Goal: Entertainment & Leisure: Consume media (video, audio)

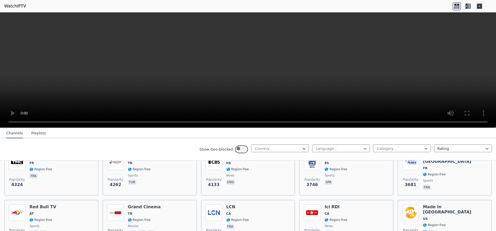
scroll to position [62, 0]
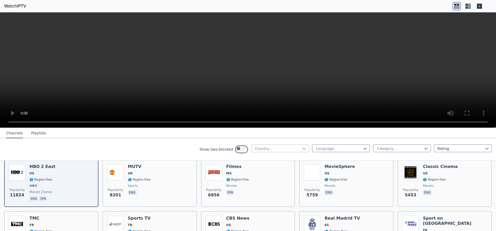
click at [301, 151] on icon at bounding box center [303, 148] width 5 height 5
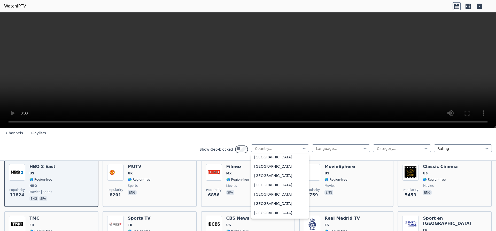
scroll to position [2013, 0]
click at [251, 78] on div "[GEOGRAPHIC_DATA]" at bounding box center [280, 73] width 58 height 9
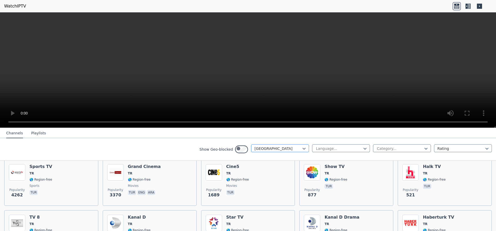
click at [254, 151] on div at bounding box center [277, 148] width 47 height 5
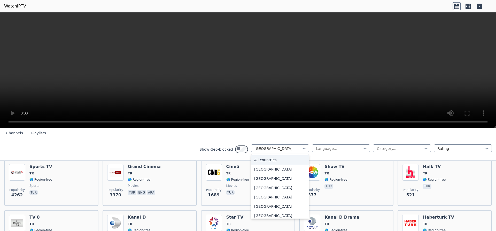
click at [251, 164] on div "All countries" at bounding box center [280, 159] width 58 height 9
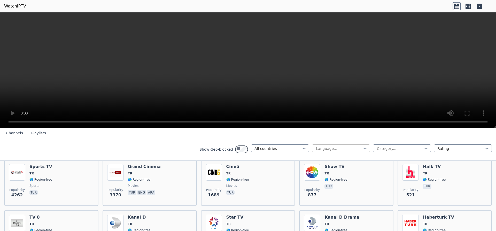
click at [315, 151] on div at bounding box center [338, 148] width 47 height 5
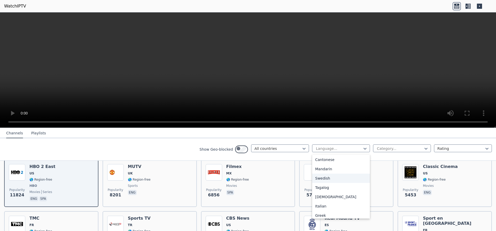
scroll to position [109, 0]
click at [312, 186] on div "Turkish" at bounding box center [341, 181] width 58 height 9
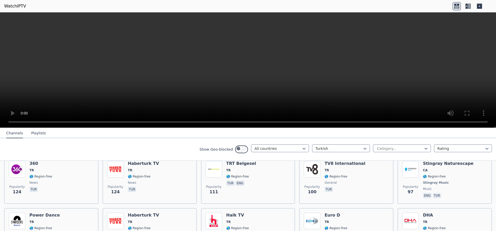
scroll to position [248, 0]
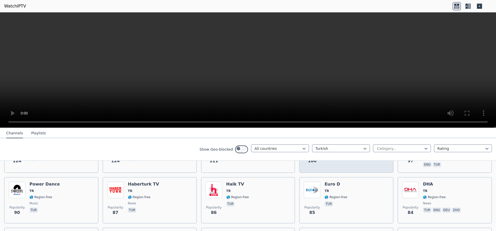
click at [320, 146] on img at bounding box center [312, 138] width 17 height 17
click at [306, 168] on div "Popularity 100" at bounding box center [312, 149] width 17 height 38
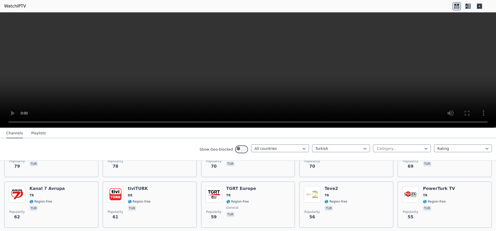
scroll to position [341, 0]
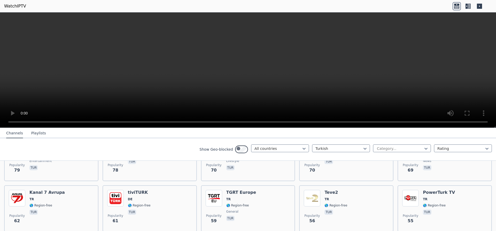
click at [55, 126] on div "Power Dance TR 🌎 Region-free music tur" at bounding box center [44, 107] width 30 height 37
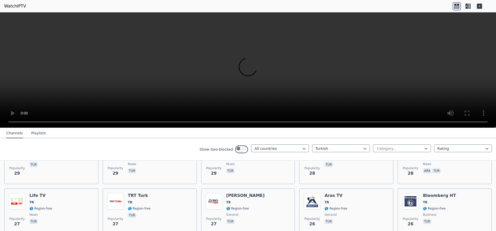
scroll to position [774, 0]
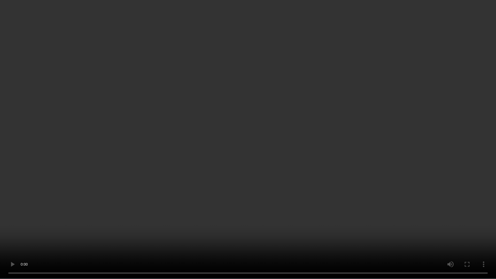
click at [368, 182] on video at bounding box center [248, 139] width 496 height 279
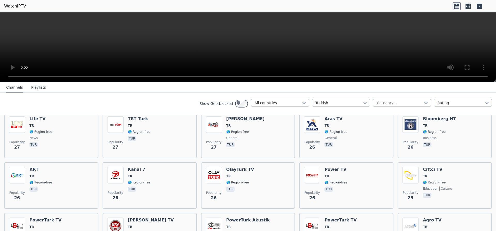
click at [263, 33] on video at bounding box center [248, 47] width 496 height 70
click at [276, 61] on video at bounding box center [248, 47] width 496 height 70
